Goal: Information Seeking & Learning: Find specific fact

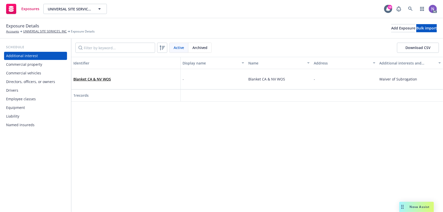
click at [29, 92] on div "Drivers" at bounding box center [35, 90] width 59 height 8
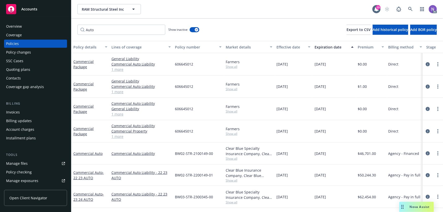
scroll to position [21, 20]
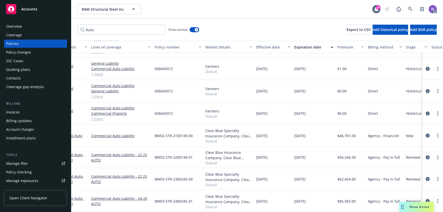
click at [70, 30] on div "Accounts Overview Coverage Policies Policy changes SSC Cases Quoting plans Cont…" at bounding box center [221, 106] width 443 height 212
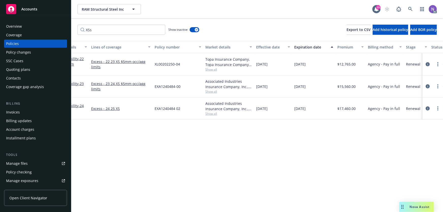
scroll to position [0, 20]
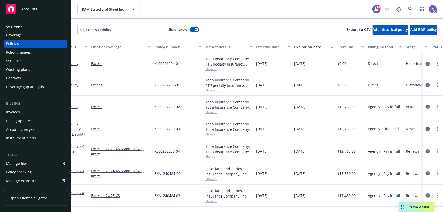
type input "Excess Liability"
click at [216, 179] on span "Show all" at bounding box center [229, 179] width 47 height 4
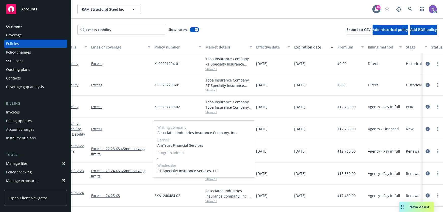
click at [180, 144] on span "AmTrust Financial Services" at bounding box center [205, 145] width 94 height 5
copy span "AmTrust Financial Services"
